Goal: Communication & Community: Connect with others

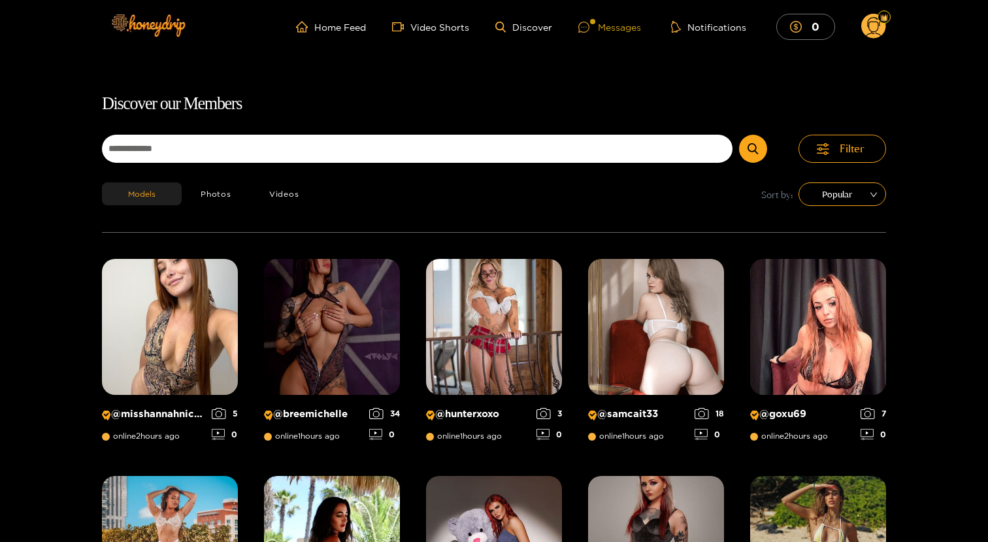
click at [603, 28] on div "Messages" at bounding box center [609, 27] width 63 height 15
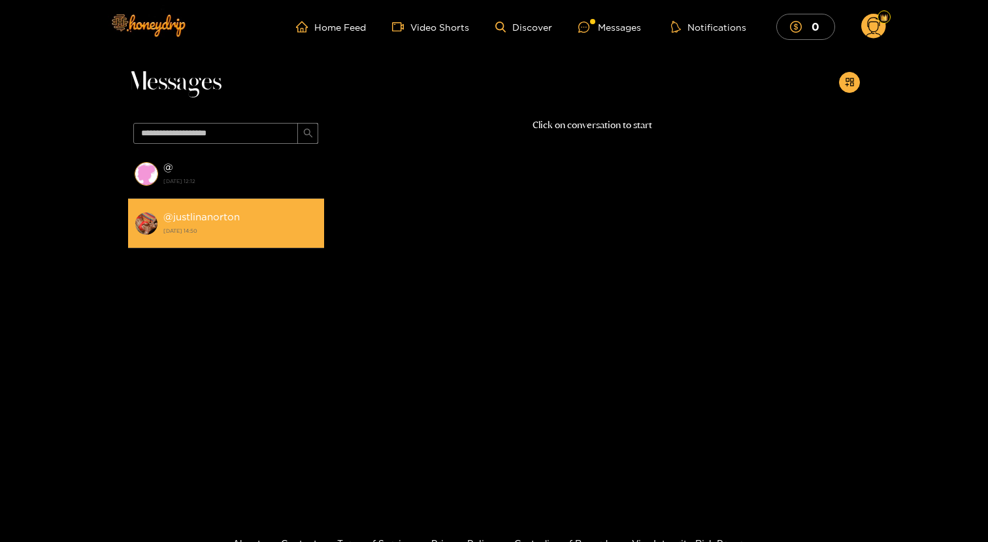
click at [175, 208] on li "@ justlinanorton [DATE] 14:50" at bounding box center [226, 224] width 196 height 50
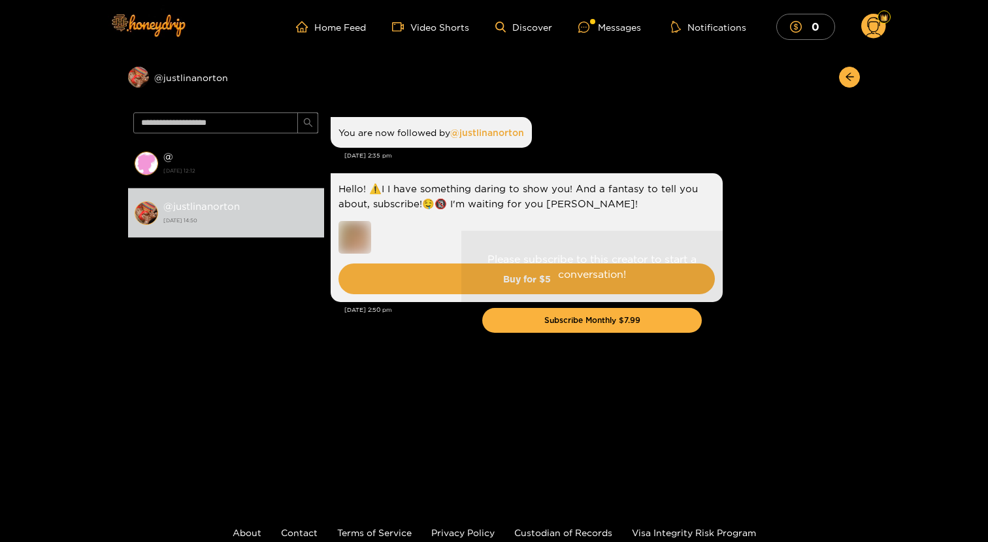
click at [362, 243] on div "Please subscribe to this creator to start a conversation! Subscribe Monthly $7.…" at bounding box center [592, 296] width 536 height 379
click at [350, 238] on div "Please subscribe to this creator to start a conversation! Subscribe Monthly $7.…" at bounding box center [592, 296] width 536 height 379
click at [856, 73] on button "button" at bounding box center [849, 77] width 21 height 21
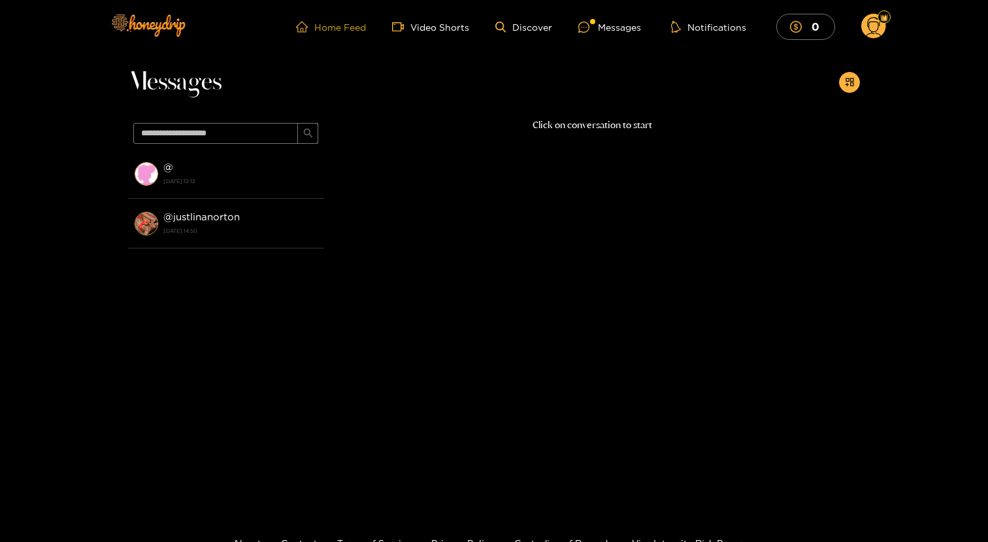
click at [356, 31] on link "Home Feed" at bounding box center [331, 27] width 70 height 12
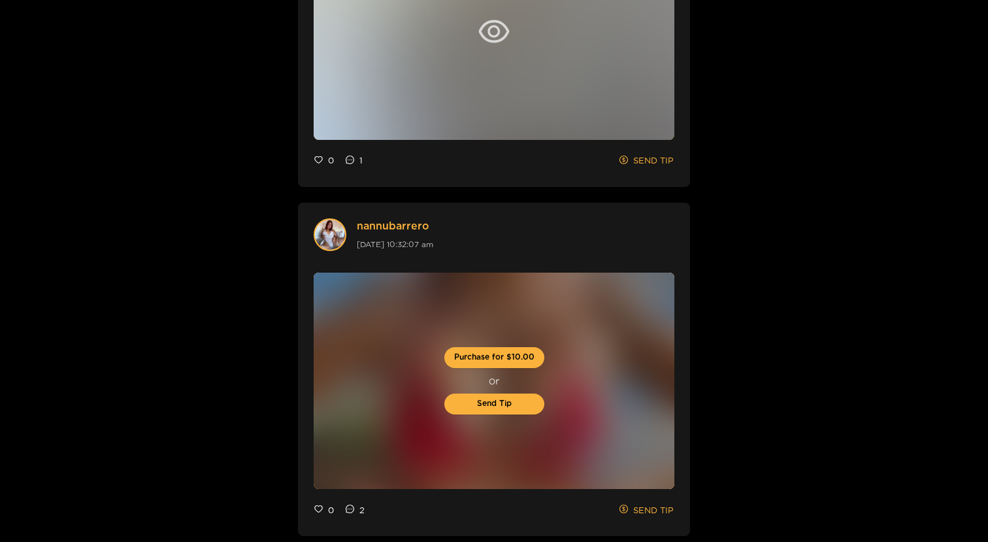
scroll to position [3744, 0]
